Goal: Use online tool/utility

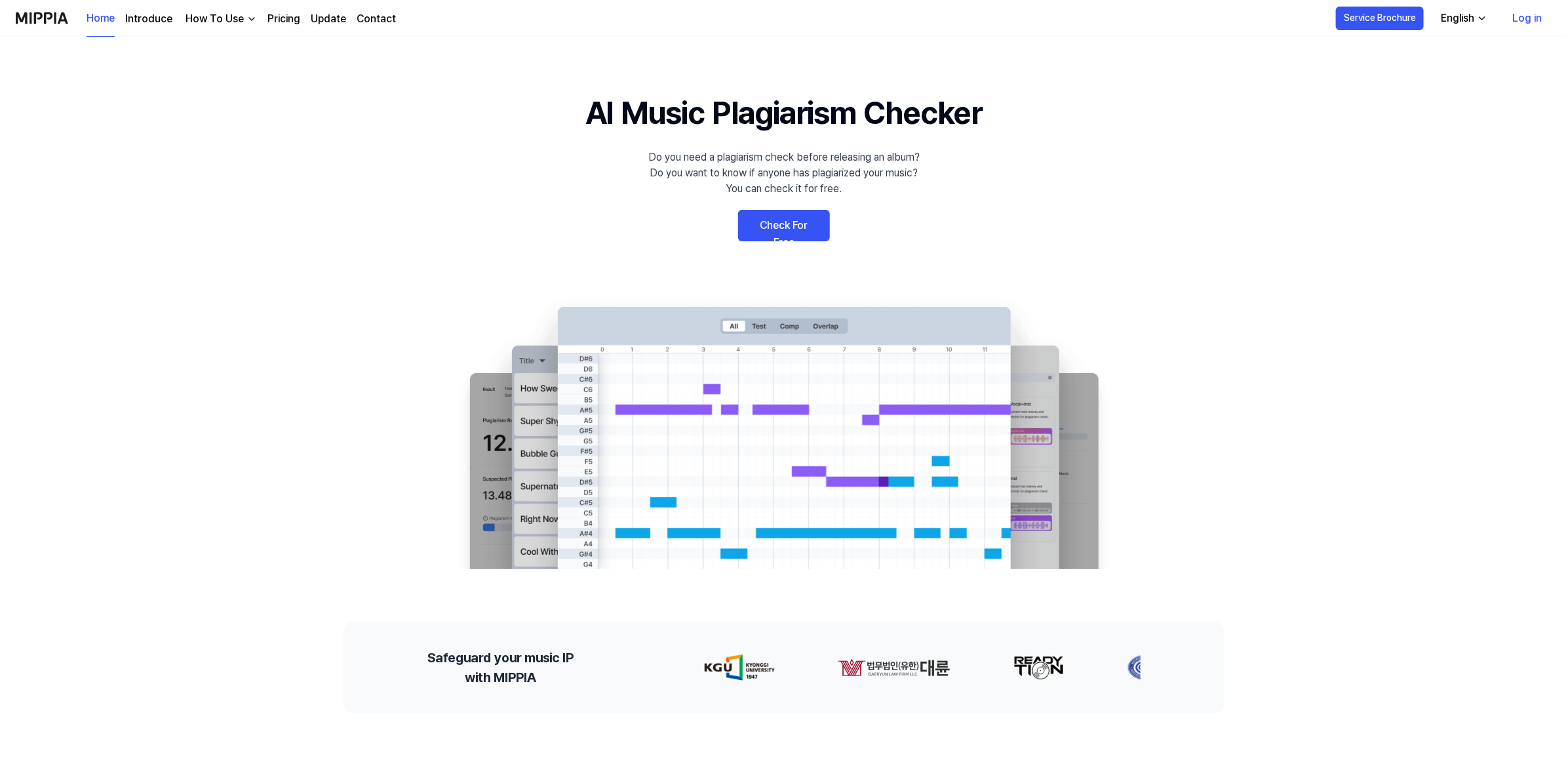
click at [793, 224] on link "Check For Free" at bounding box center [784, 225] width 92 height 32
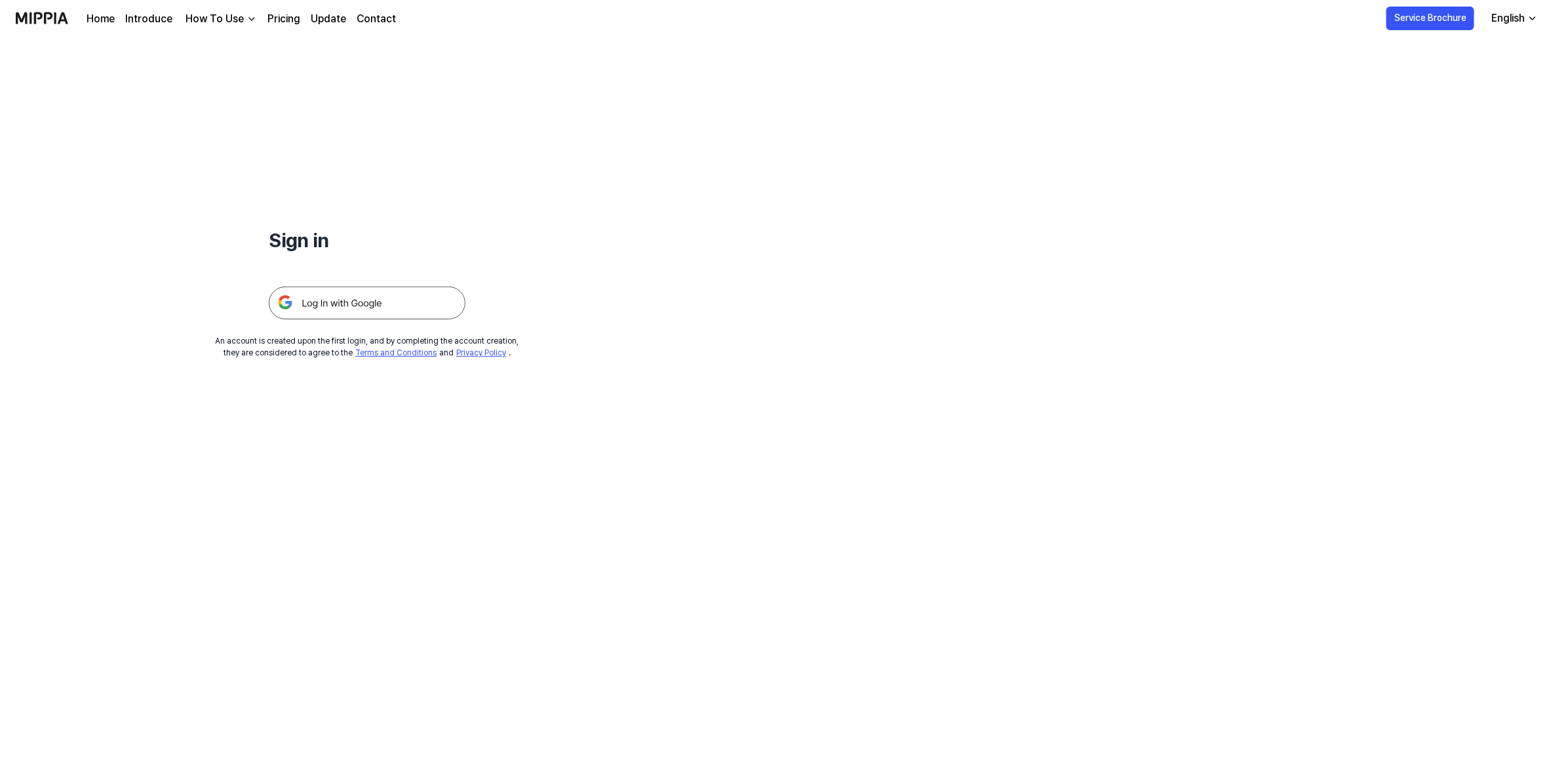
click at [377, 300] on img at bounding box center [367, 302] width 196 height 33
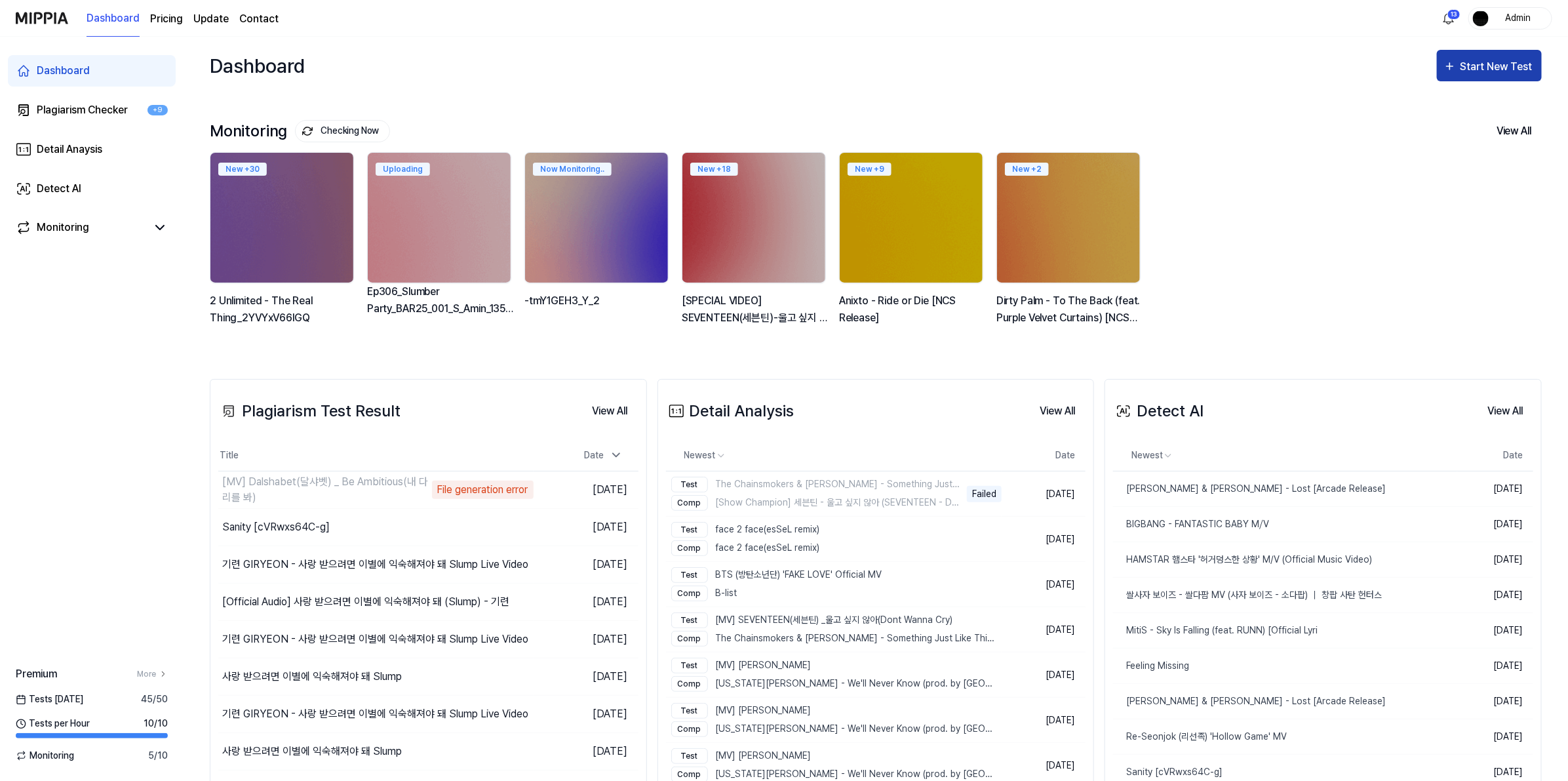
click at [1505, 58] on div "Start New Test" at bounding box center [1498, 66] width 74 height 17
click at [1443, 162] on div "Detect AI" at bounding box center [1473, 170] width 114 height 17
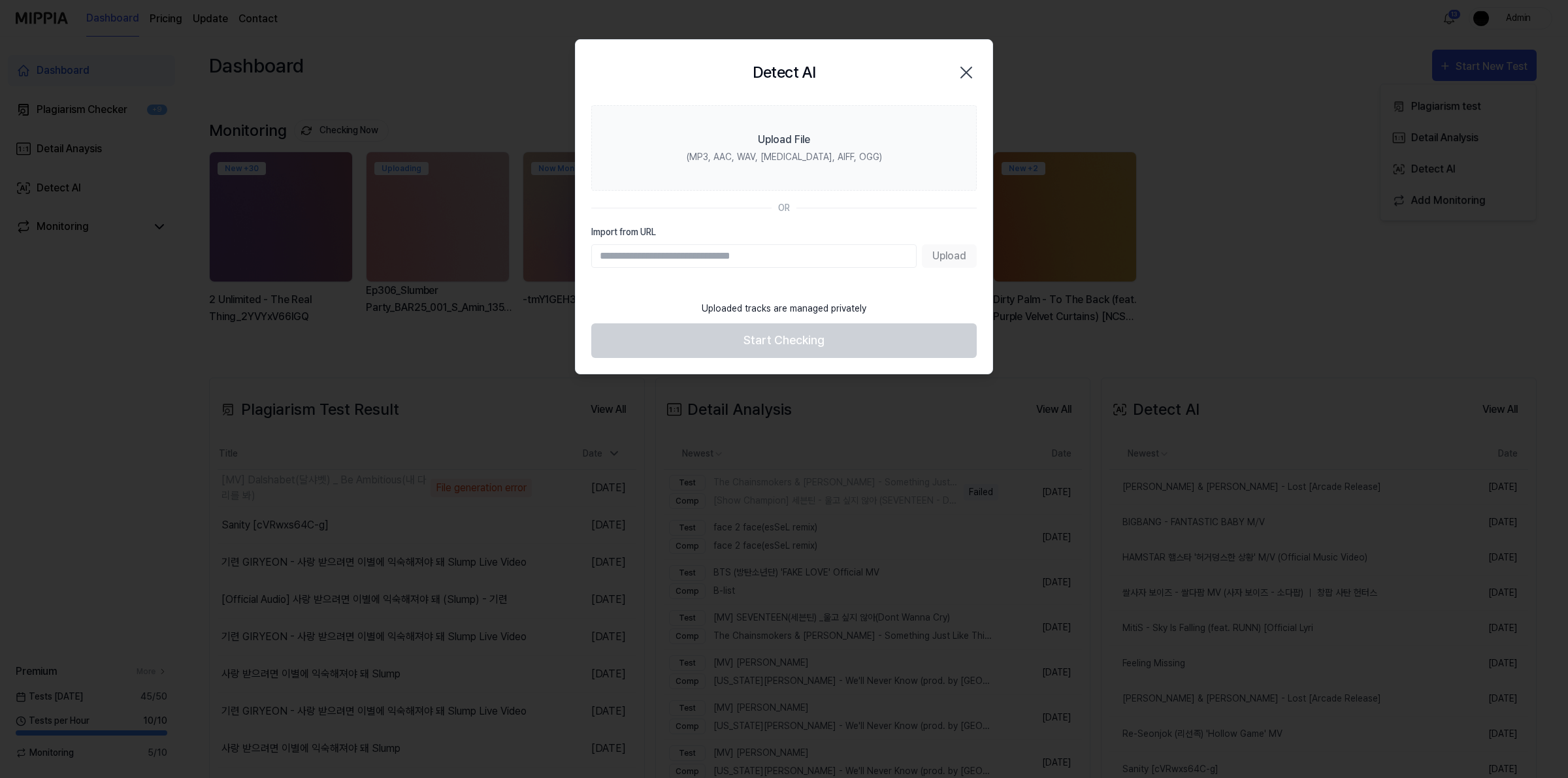
click at [818, 255] on input "Import from URL" at bounding box center [754, 256] width 325 height 23
type input "**********"
click at [937, 252] on button "Upload" at bounding box center [949, 256] width 55 height 23
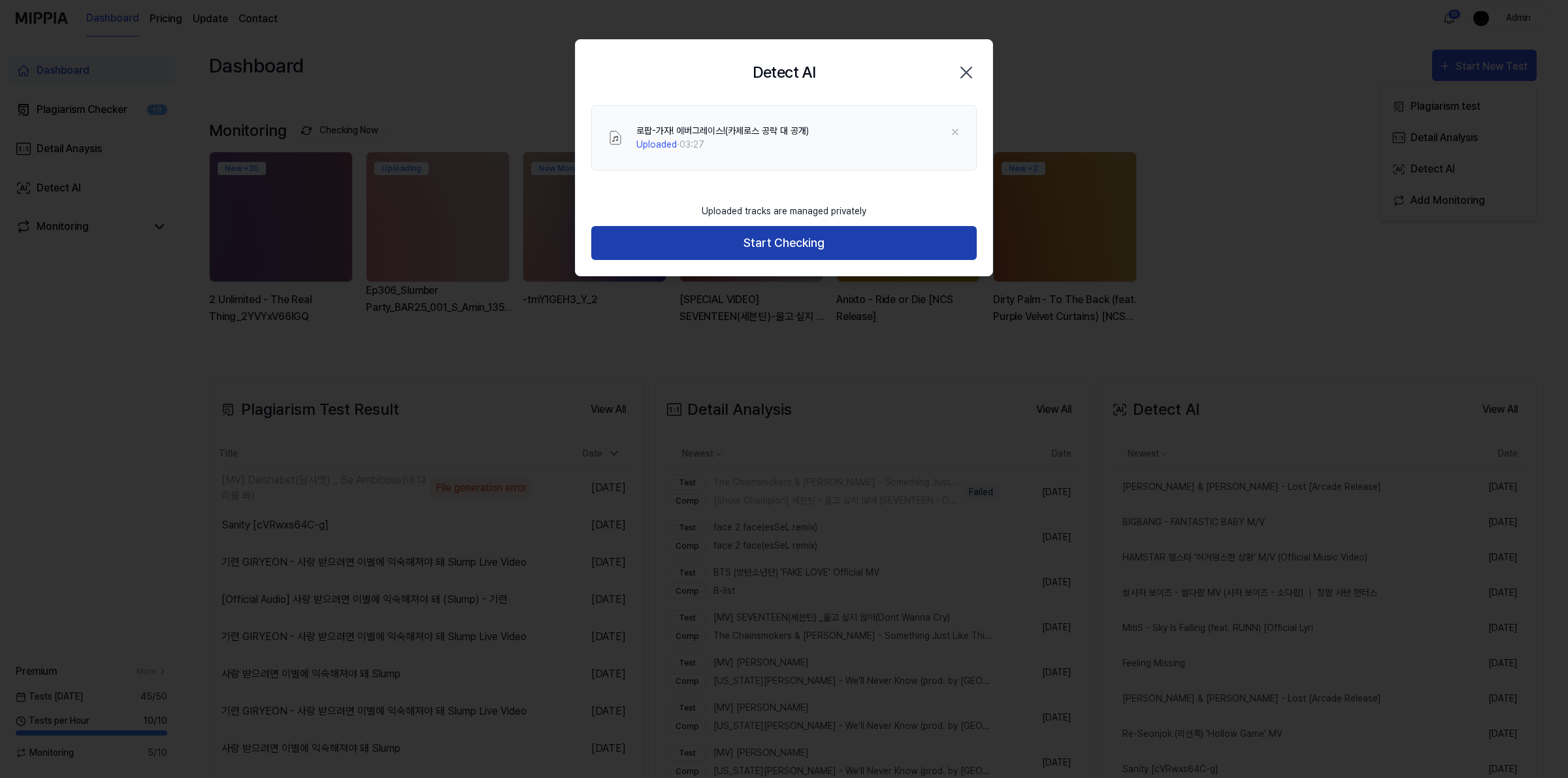
click at [778, 230] on button "Start Checking" at bounding box center [784, 243] width 385 height 35
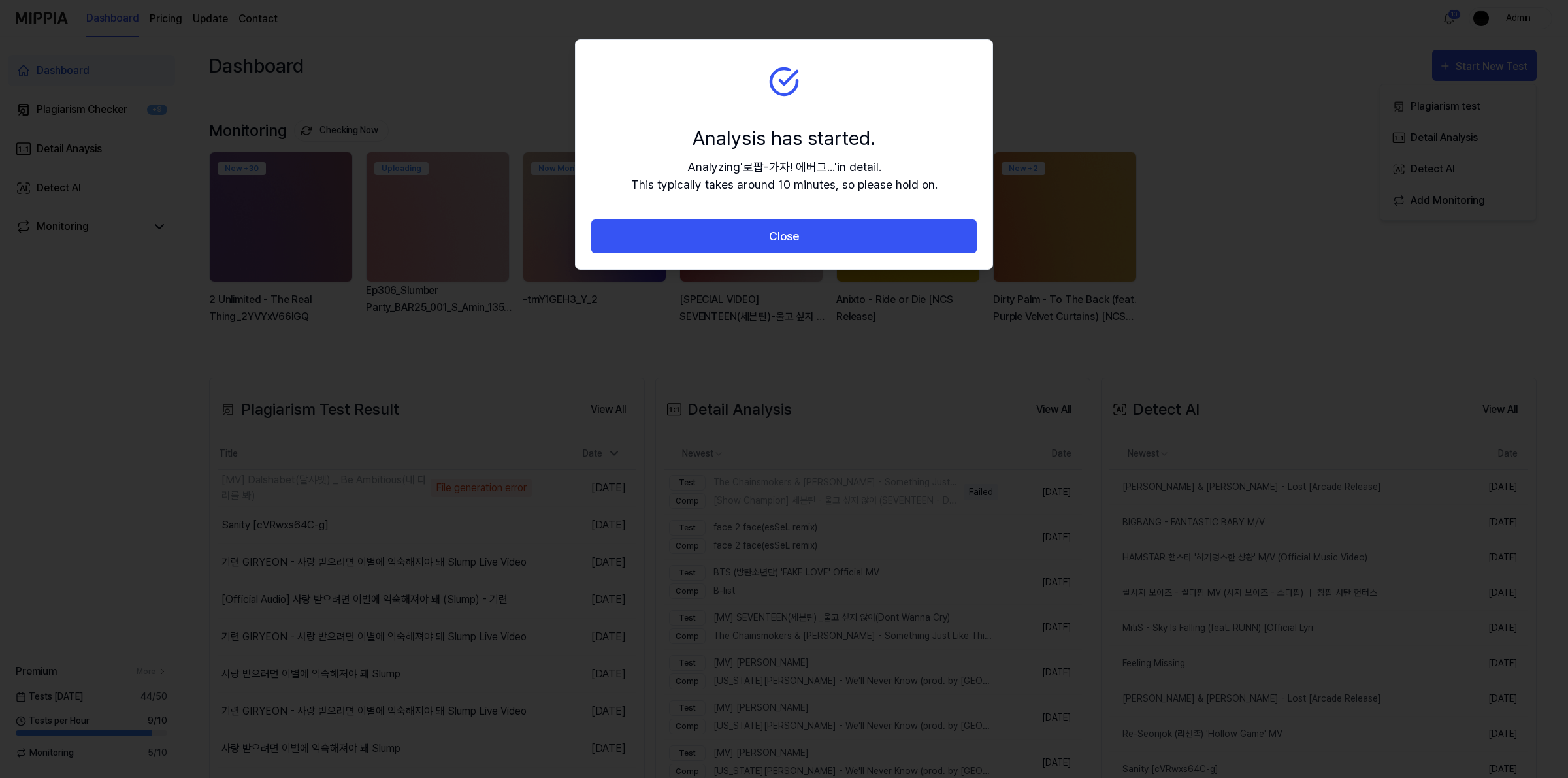
click at [778, 230] on button "Close" at bounding box center [784, 237] width 385 height 35
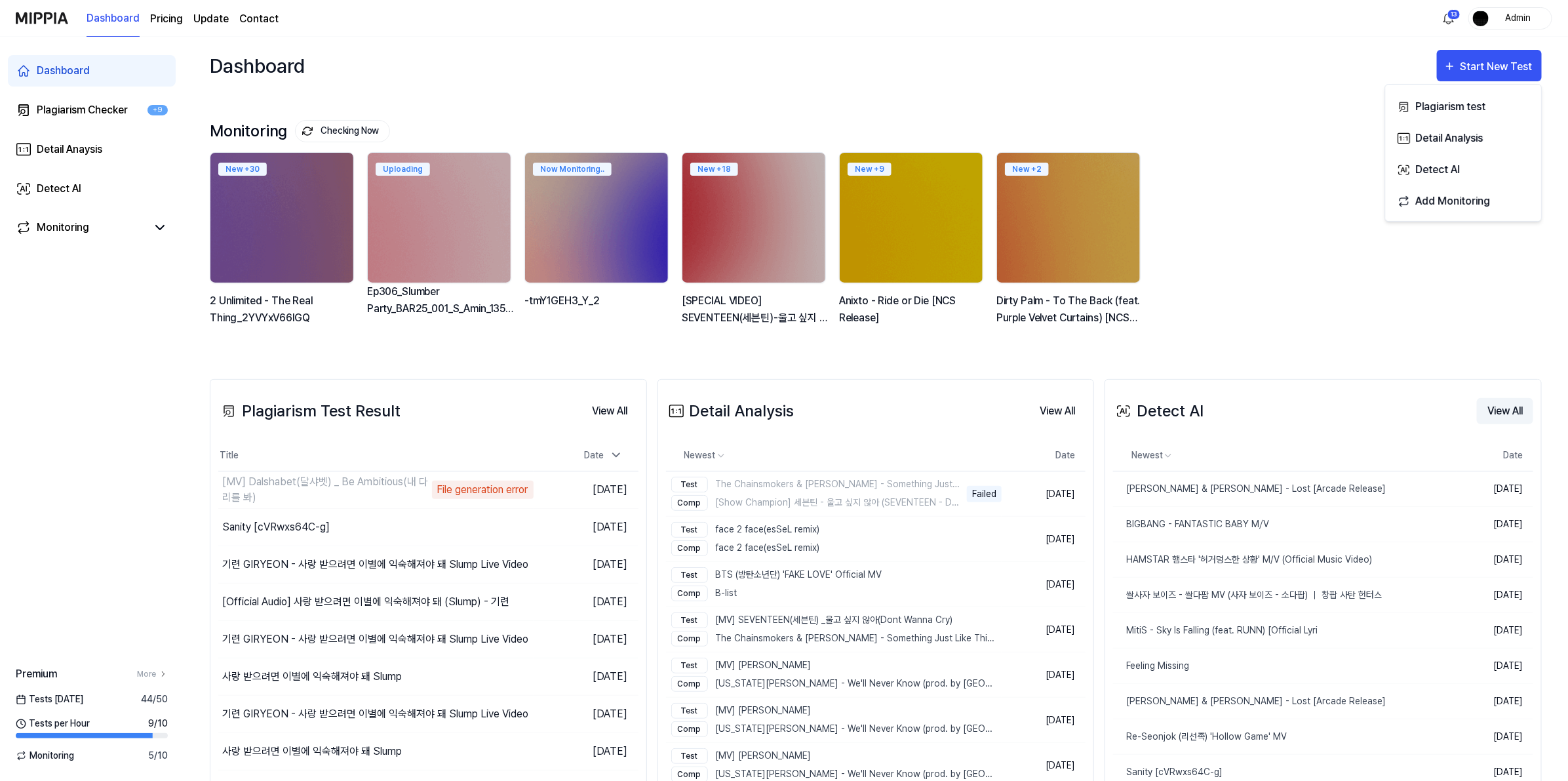
click at [1494, 409] on button "View All" at bounding box center [1506, 411] width 56 height 26
